Goal: Task Accomplishment & Management: Manage account settings

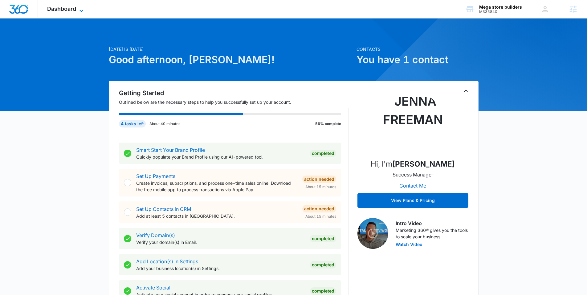
click at [70, 7] on span "Dashboard" at bounding box center [61, 9] width 29 height 6
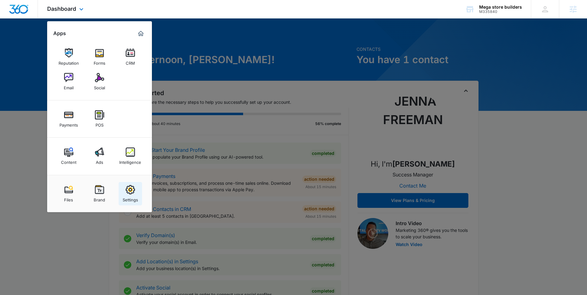
click at [137, 186] on link "Settings" at bounding box center [130, 193] width 23 height 23
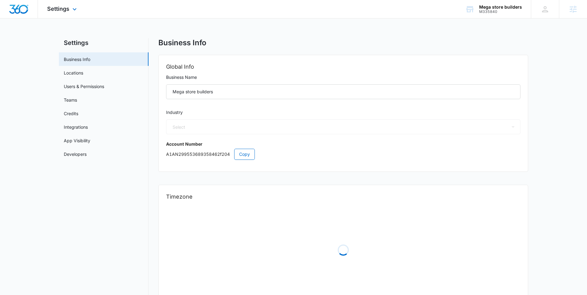
select select "32"
select select "US"
select select "America/Los_Angeles"
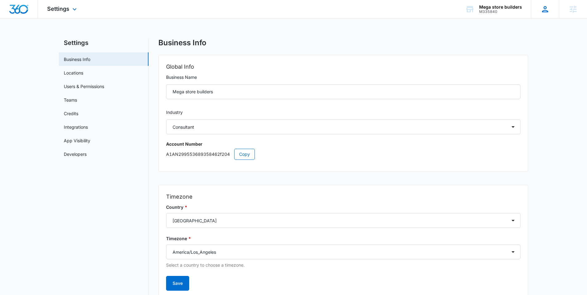
click at [543, 12] on icon at bounding box center [545, 9] width 6 height 6
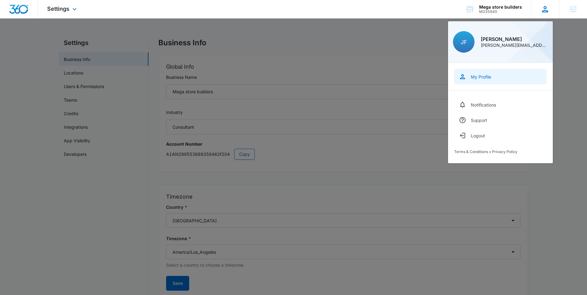
click at [492, 72] on link "My Profile" at bounding box center [500, 76] width 92 height 15
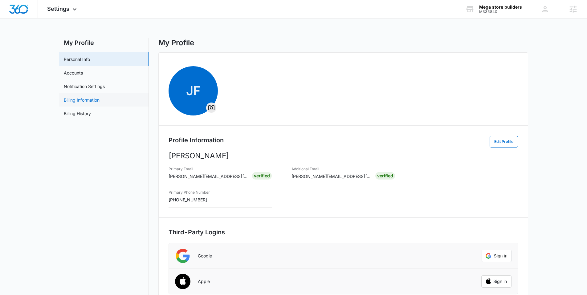
click at [79, 100] on link "Billing Information" at bounding box center [82, 100] width 36 height 6
